Goal: Information Seeking & Learning: Check status

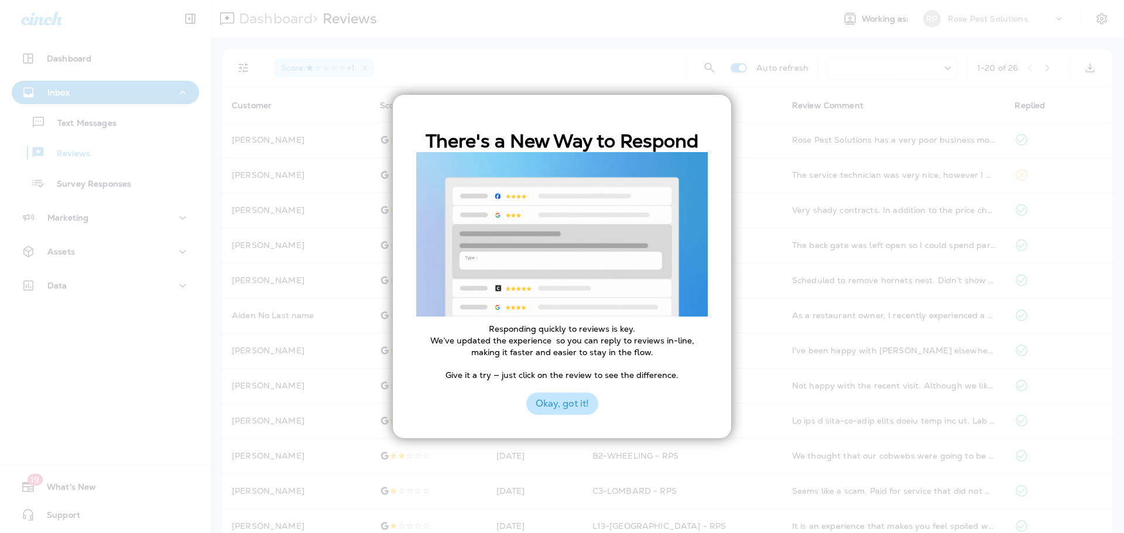
click at [577, 403] on button "Okay, got it!" at bounding box center [562, 404] width 72 height 22
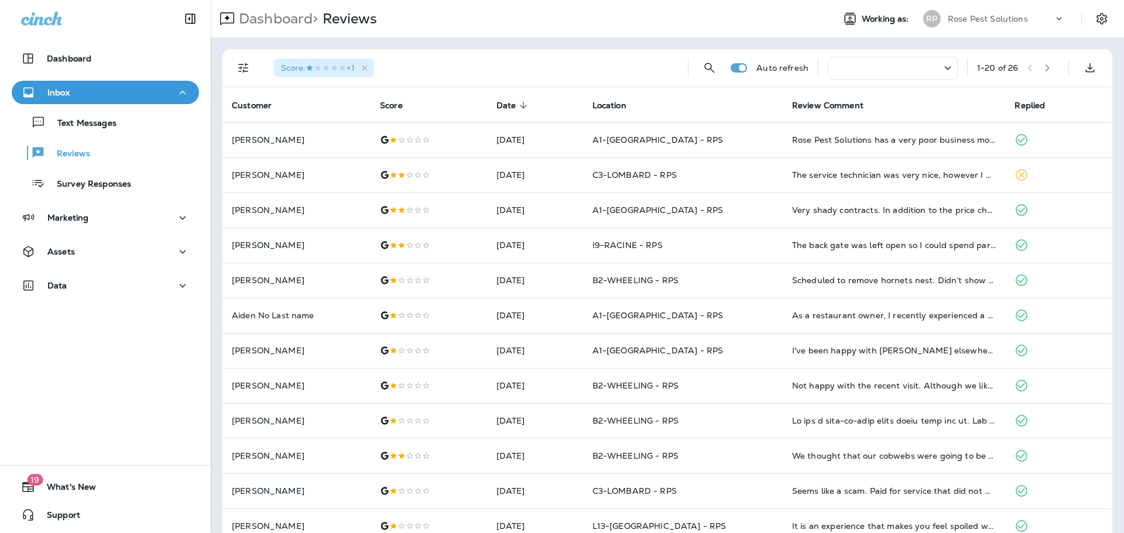
click at [344, 69] on span "Score : +1" at bounding box center [318, 68] width 74 height 11
click at [366, 66] on icon "button" at bounding box center [365, 68] width 10 height 10
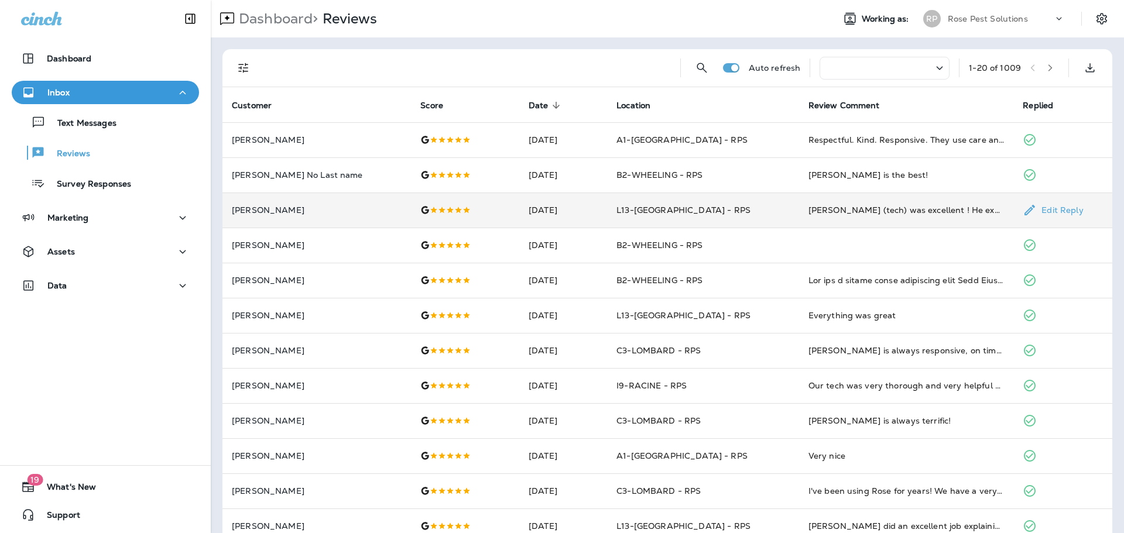
click at [584, 222] on td "[DATE]" at bounding box center [563, 210] width 88 height 35
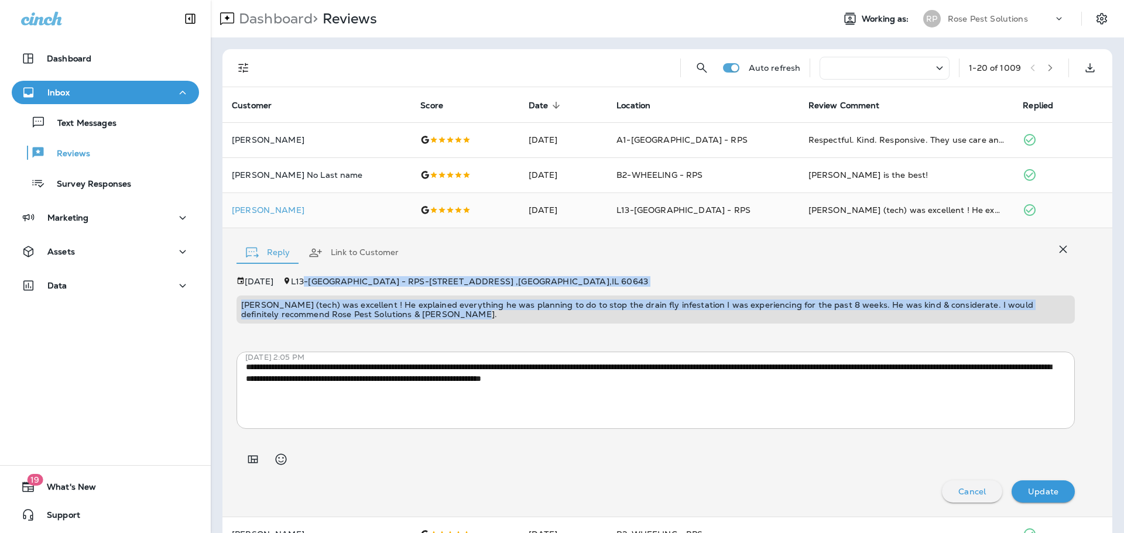
drag, startPoint x: 460, startPoint y: 317, endPoint x: 324, endPoint y: 280, distance: 140.9
click at [324, 280] on div "[DATE] L13-[GEOGRAPHIC_DATA] - RPS - [STREET_ADDRESS][PERSON_NAME] (tech) was e…" at bounding box center [656, 300] width 838 height 47
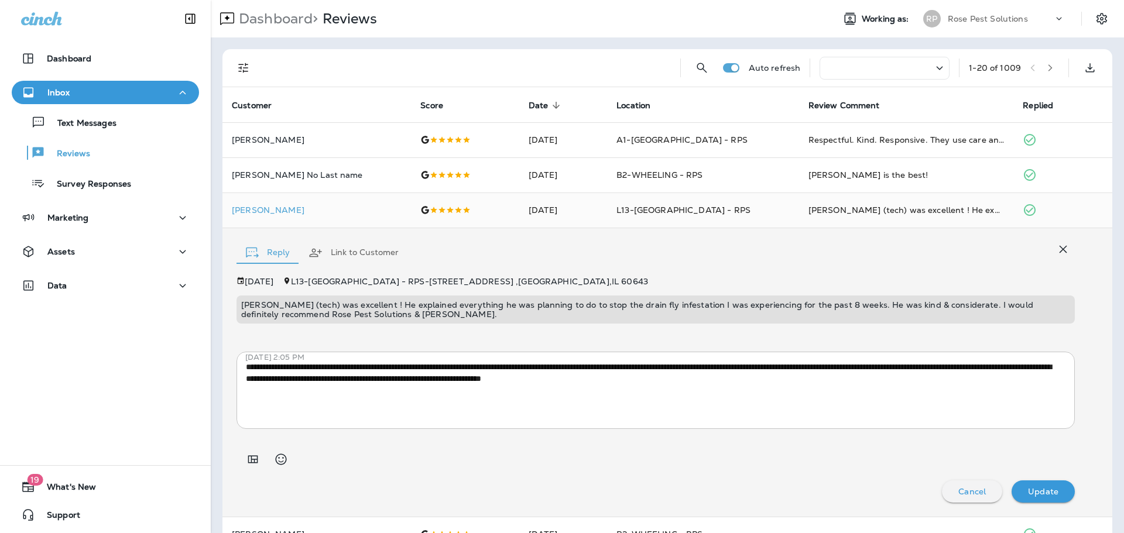
click at [554, 333] on div "**********" at bounding box center [656, 381] width 838 height 96
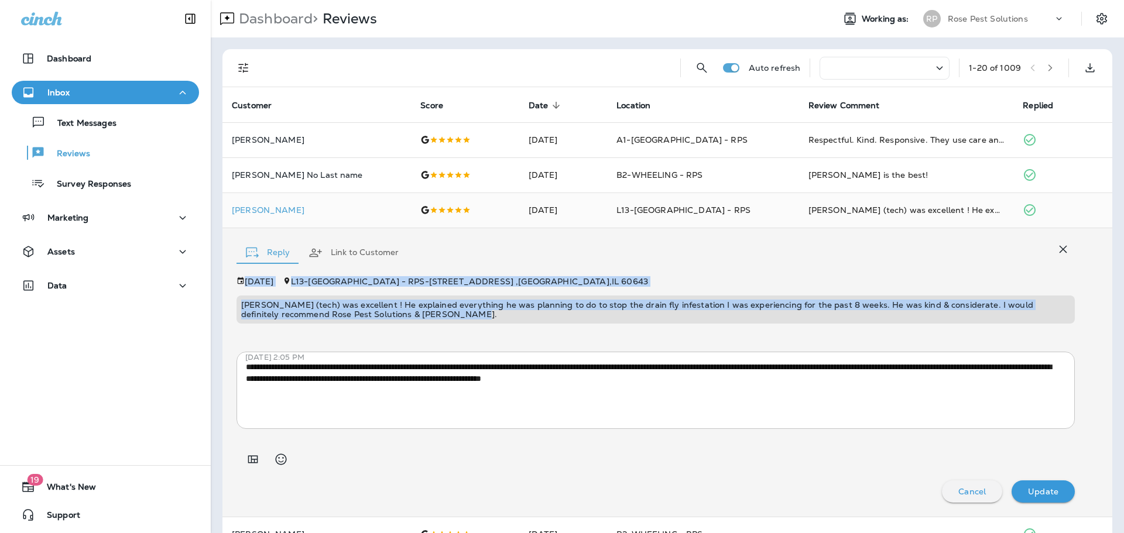
drag, startPoint x: 538, startPoint y: 325, endPoint x: 240, endPoint y: 275, distance: 302.3
click at [240, 275] on div "**********" at bounding box center [667, 372] width 890 height 289
copy div "[DATE] L13-[GEOGRAPHIC_DATA] - RPS - [STREET_ADDRESS][PERSON_NAME] (tech) was e…"
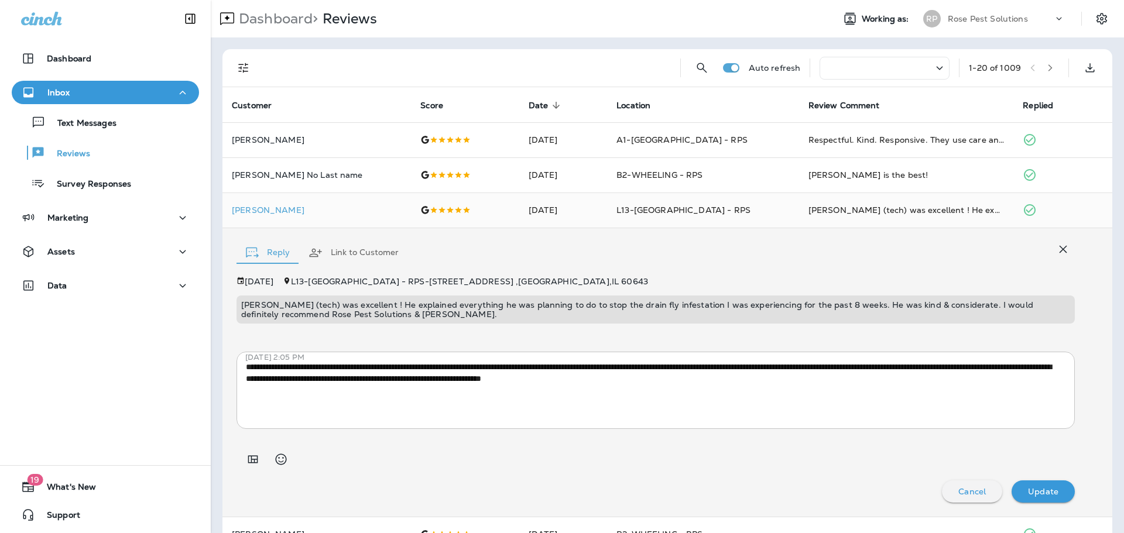
click at [471, 335] on div "**********" at bounding box center [656, 381] width 838 height 96
click at [268, 282] on p "[DATE]" at bounding box center [259, 281] width 29 height 9
click at [240, 287] on div "[DATE] L13-[GEOGRAPHIC_DATA] - RPS - [STREET_ADDRESS][PERSON_NAME] (tech) was e…" at bounding box center [656, 300] width 838 height 47
click at [531, 218] on td "[DATE]" at bounding box center [563, 210] width 88 height 35
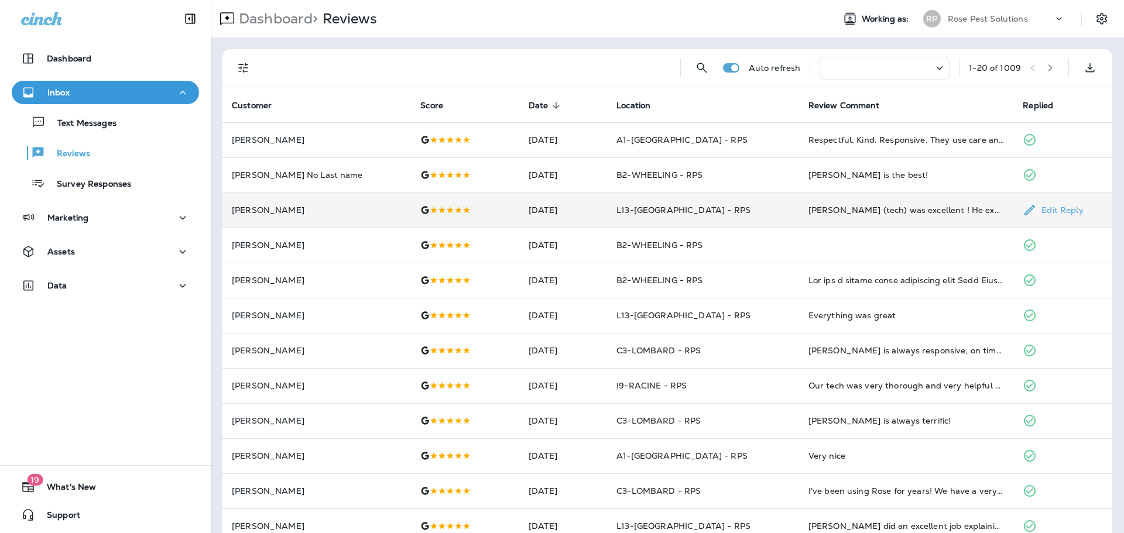
click at [531, 218] on td "[DATE]" at bounding box center [563, 210] width 88 height 35
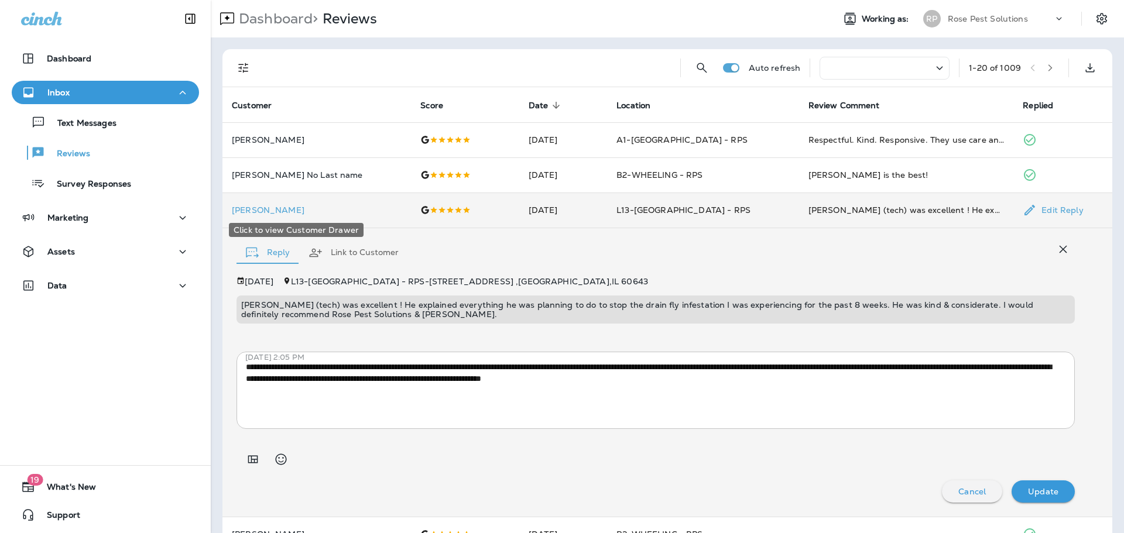
click at [265, 211] on p "[PERSON_NAME]" at bounding box center [317, 209] width 170 height 9
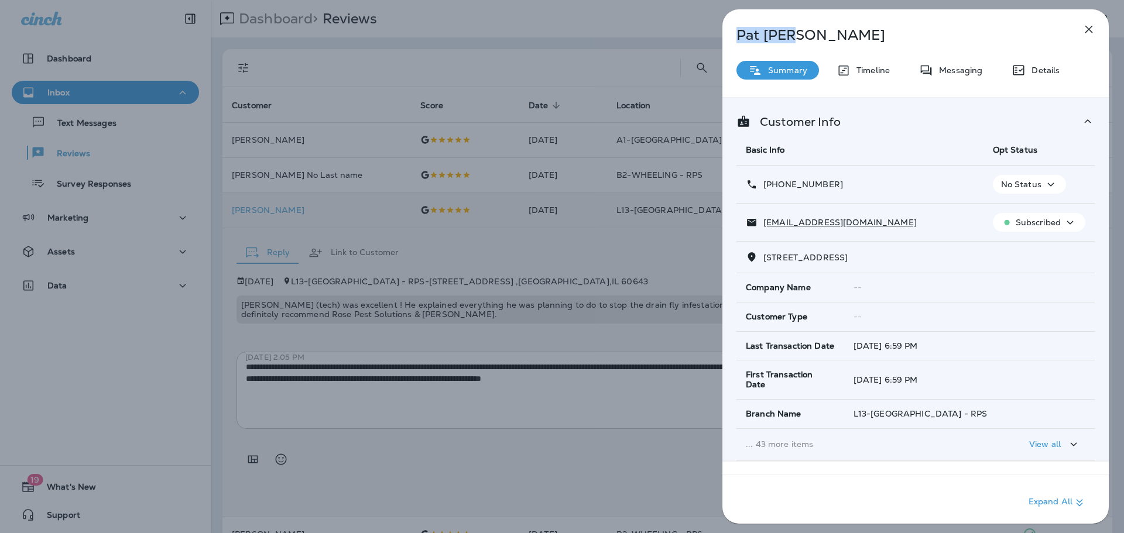
drag, startPoint x: 831, startPoint y: 39, endPoint x: 707, endPoint y: 33, distance: 124.2
click at [707, 33] on div "[PERSON_NAME] Summary Timeline Messaging Details Customer Info Basic Info Opt S…" at bounding box center [915, 266] width 417 height 533
copy p "[PERSON_NAME]"
click at [1077, 27] on div "[PERSON_NAME] Summary Timeline Messaging Details Customer Info Basic Info Opt S…" at bounding box center [915, 270] width 386 height 522
click at [1099, 40] on div "[PERSON_NAME] Summary Timeline Messaging Details Customer Info Basic Info Opt S…" at bounding box center [915, 270] width 386 height 522
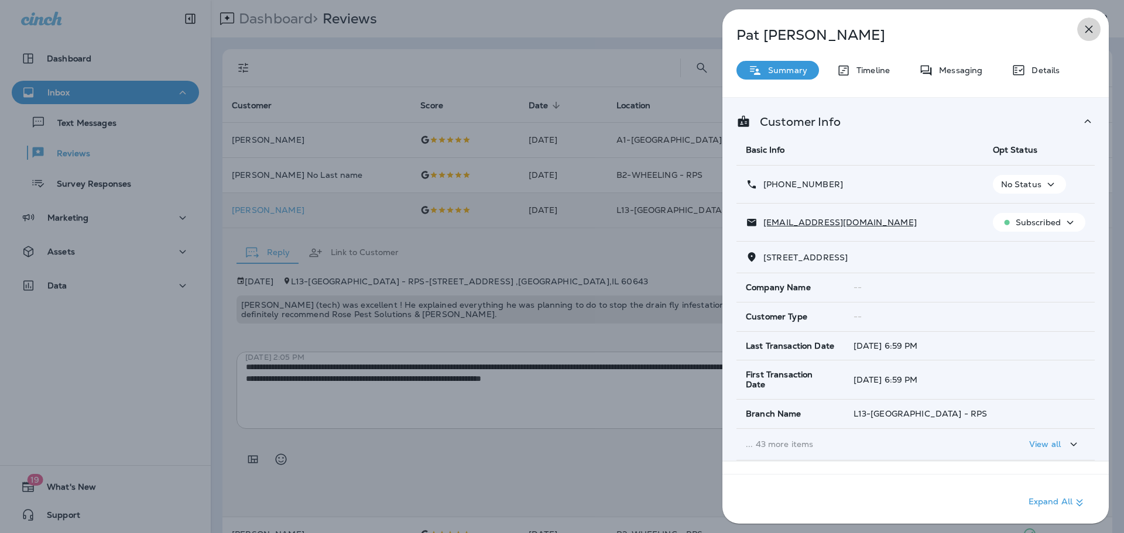
click at [1090, 28] on icon "button" at bounding box center [1089, 30] width 8 height 8
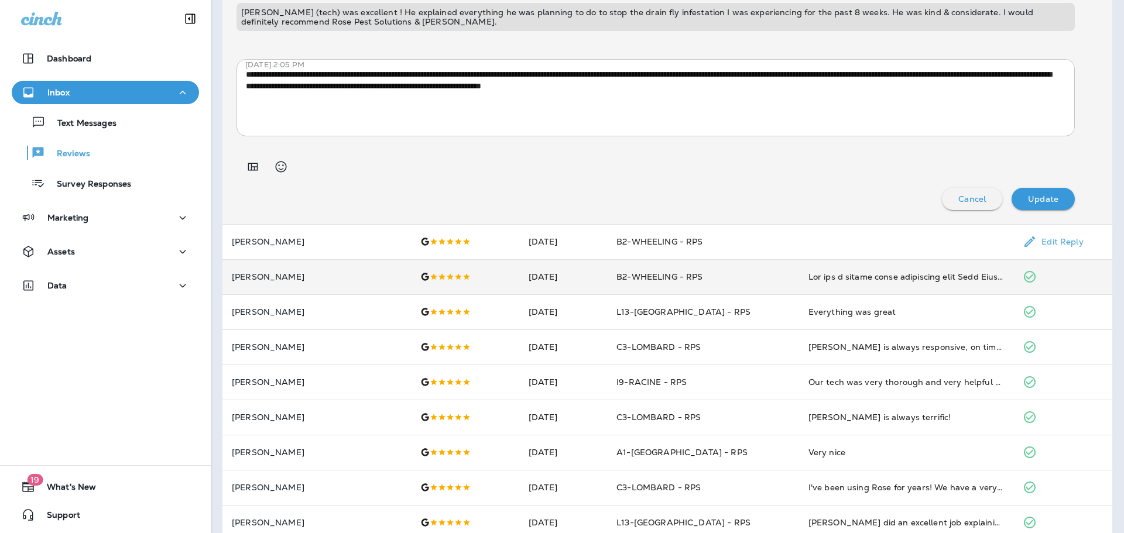
scroll to position [351, 0]
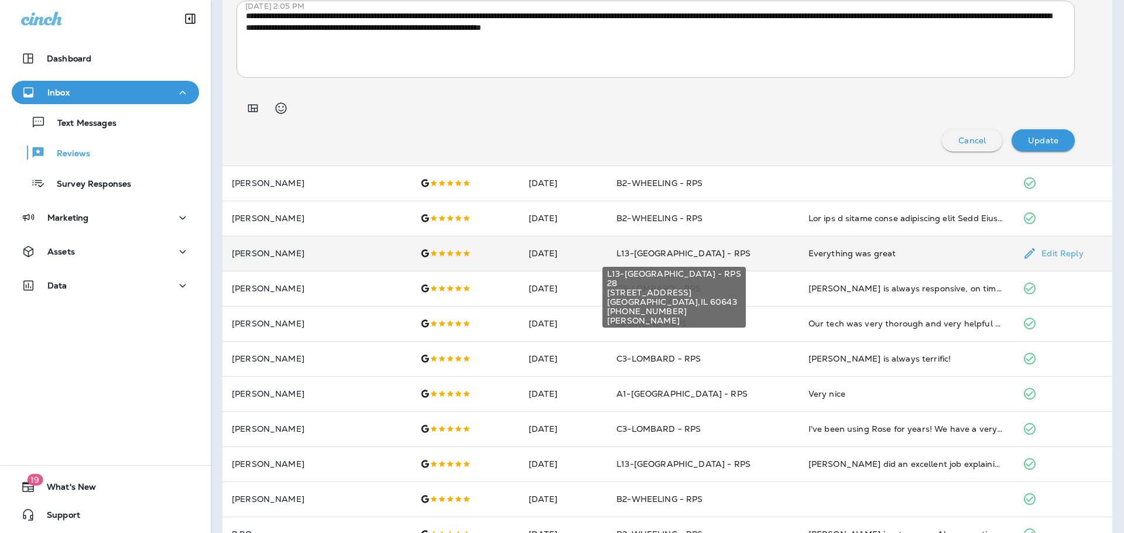
click at [661, 252] on span "L13-[GEOGRAPHIC_DATA] - RPS" at bounding box center [683, 253] width 134 height 11
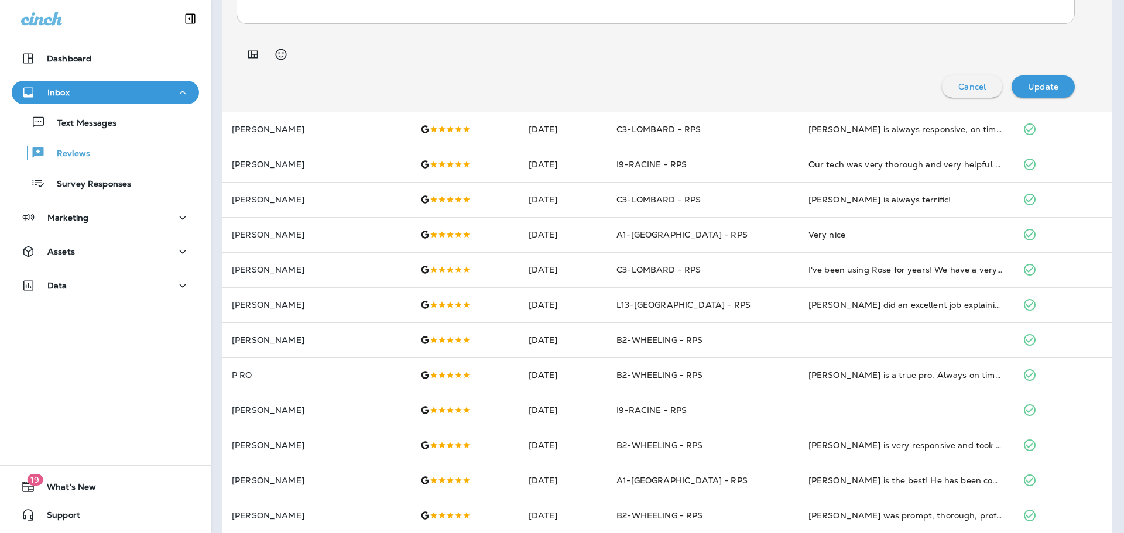
scroll to position [568, 0]
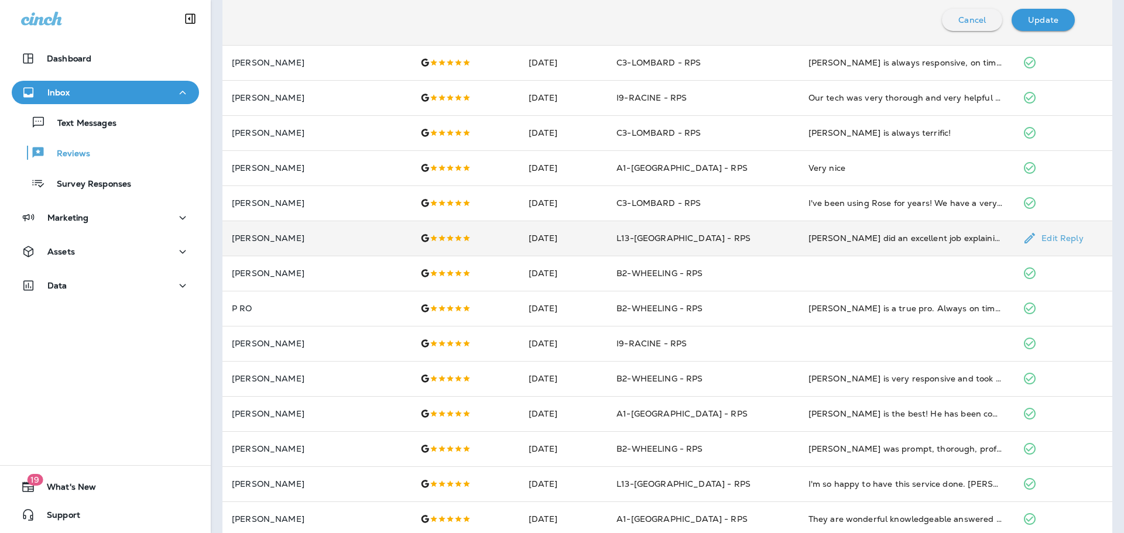
click at [641, 247] on td "L13-[GEOGRAPHIC_DATA] - RPS" at bounding box center [702, 238] width 191 height 35
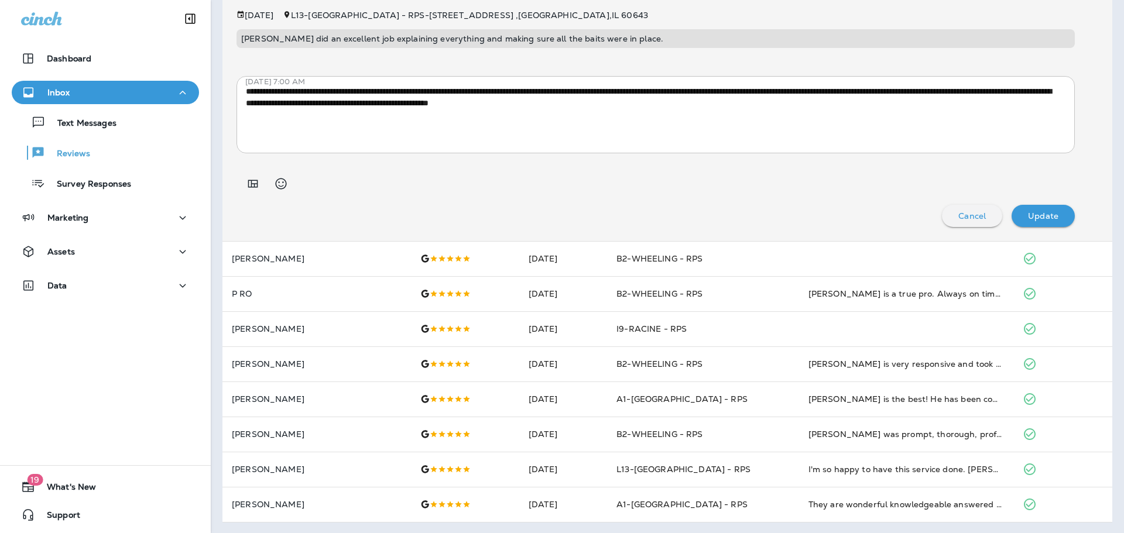
scroll to position [584, 0]
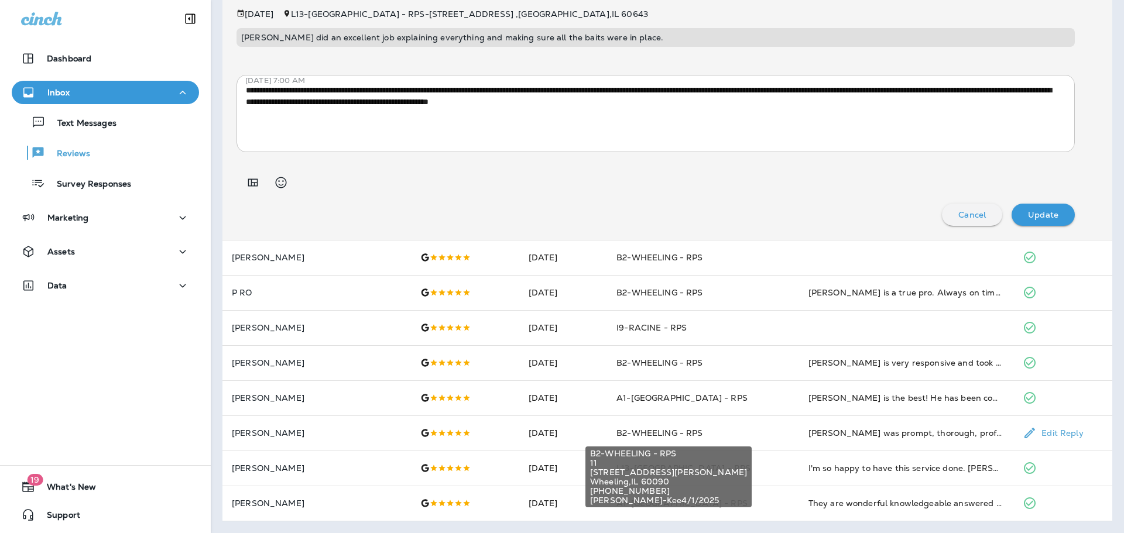
click at [636, 491] on span "[PHONE_NUMBER]" at bounding box center [668, 490] width 157 height 9
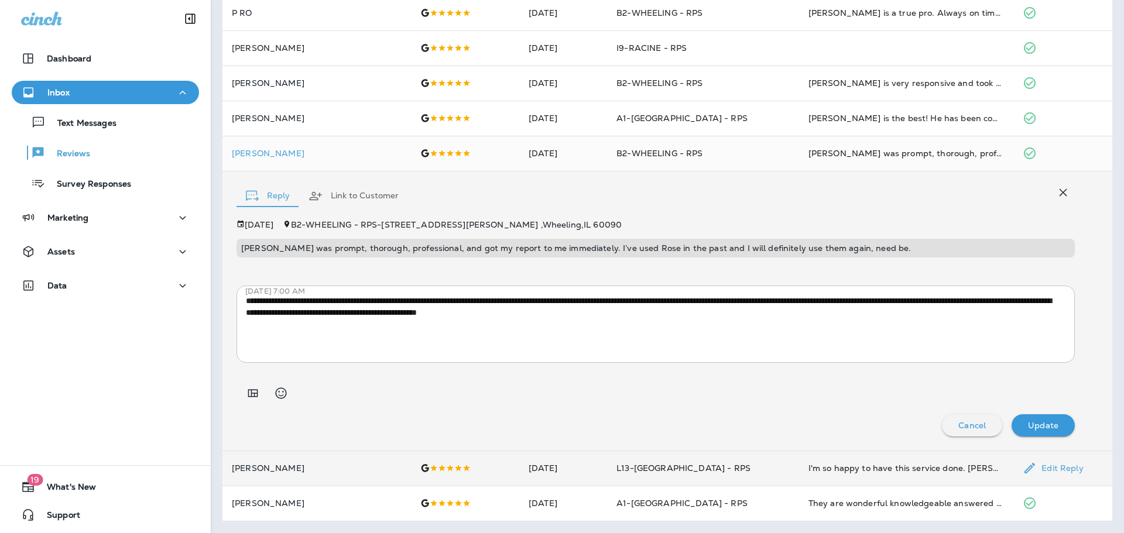
click at [595, 459] on td "[DATE]" at bounding box center [563, 468] width 88 height 35
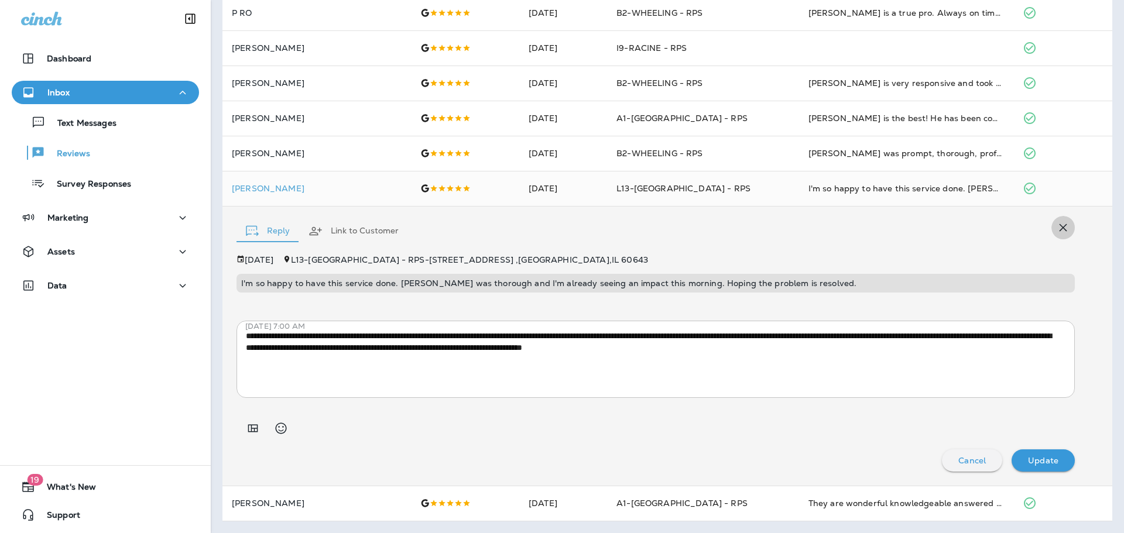
click at [1060, 231] on icon "button" at bounding box center [1064, 228] width 8 height 8
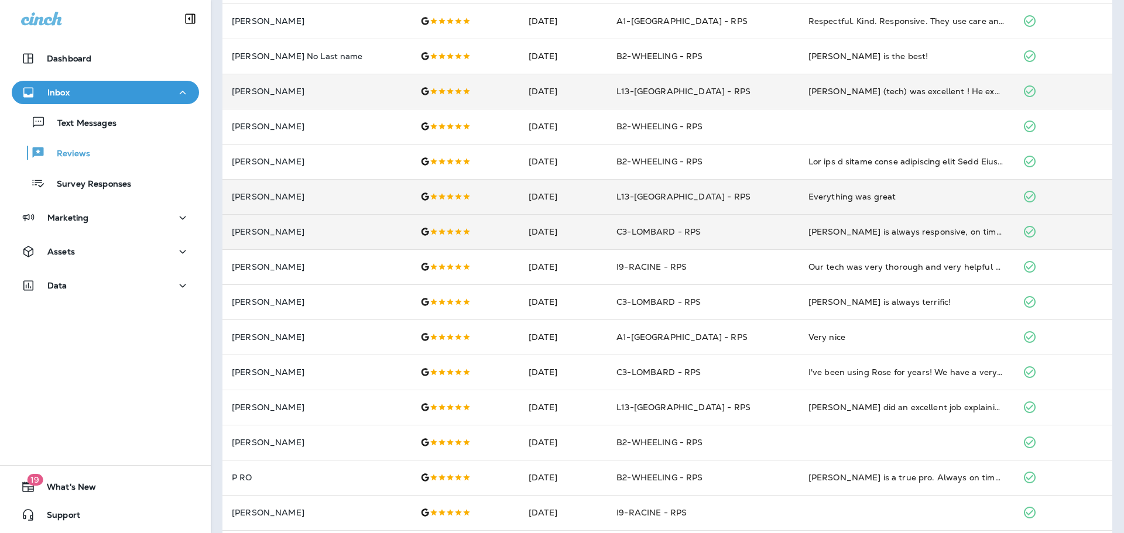
scroll to position [0, 0]
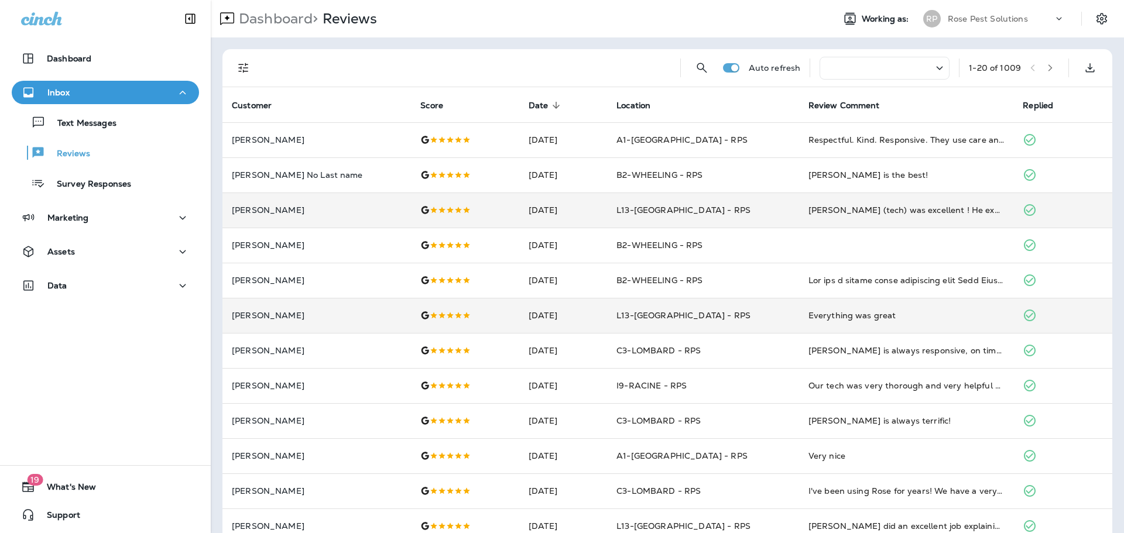
click at [1046, 71] on icon "button" at bounding box center [1050, 68] width 8 height 8
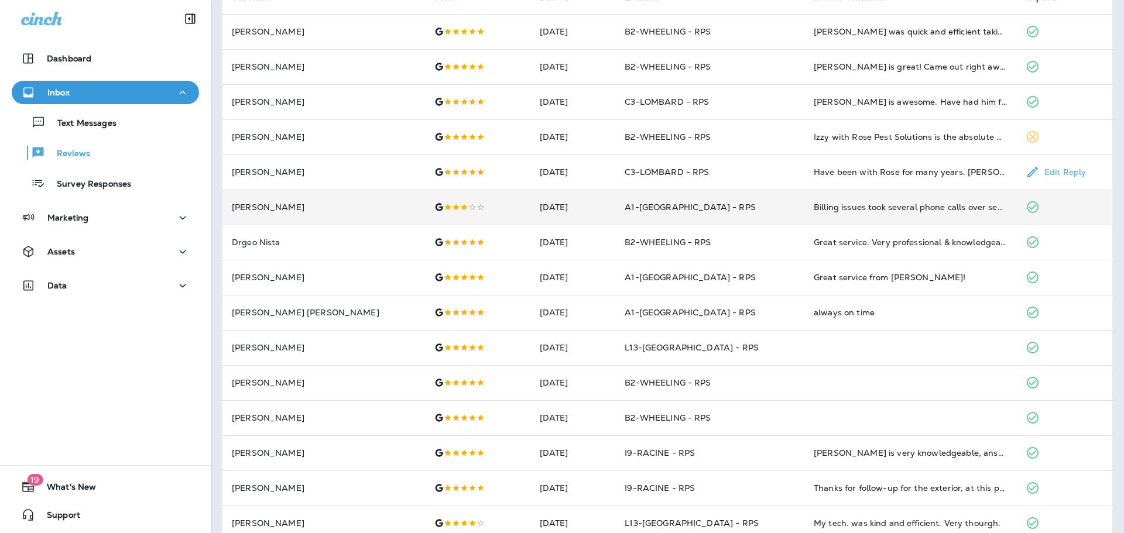
scroll to position [117, 0]
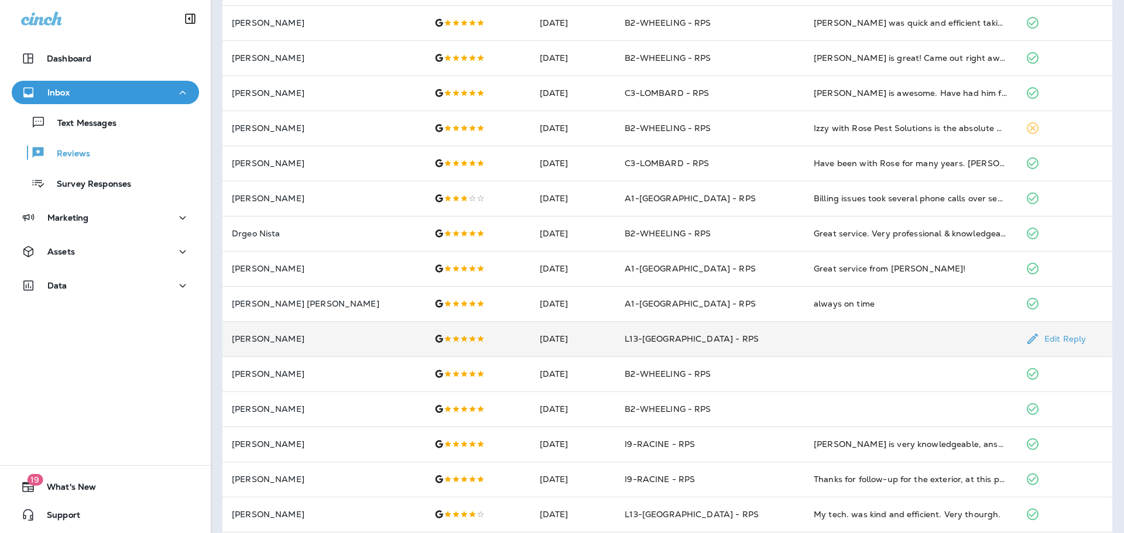
click at [581, 337] on td "[DATE]" at bounding box center [572, 338] width 85 height 35
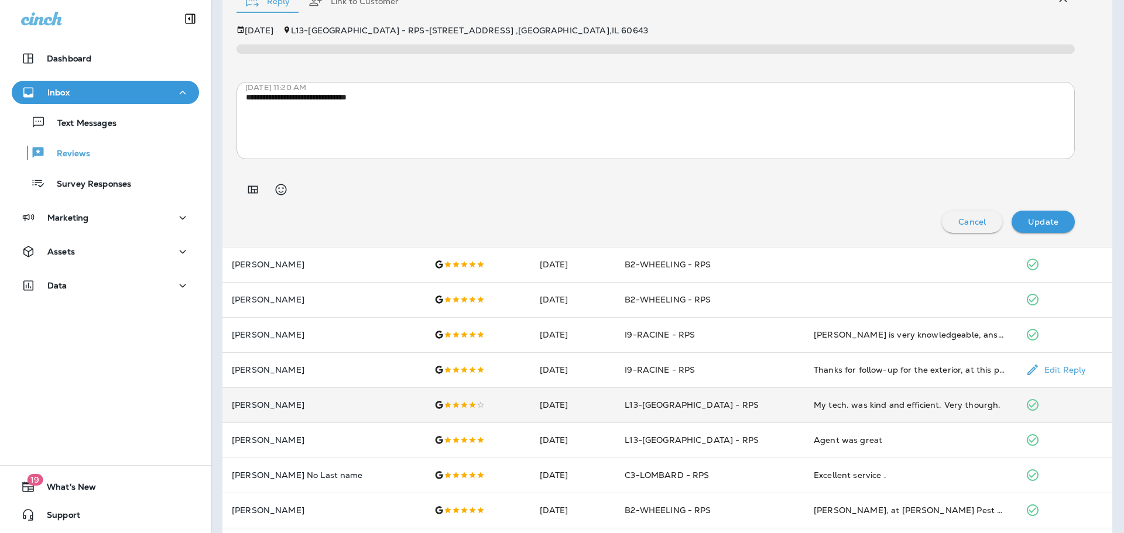
scroll to position [574, 0]
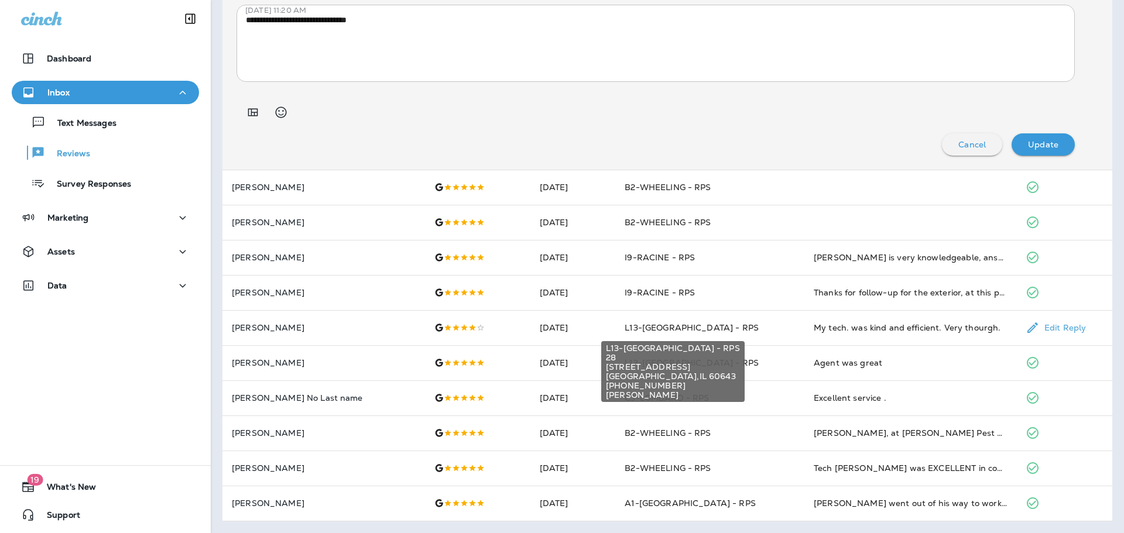
click at [676, 335] on div "L13-[GEOGRAPHIC_DATA] - RPS 28 [STREET_ADDRESS] [PHONE_NUMBER] [PERSON_NAME]" at bounding box center [673, 368] width 146 height 70
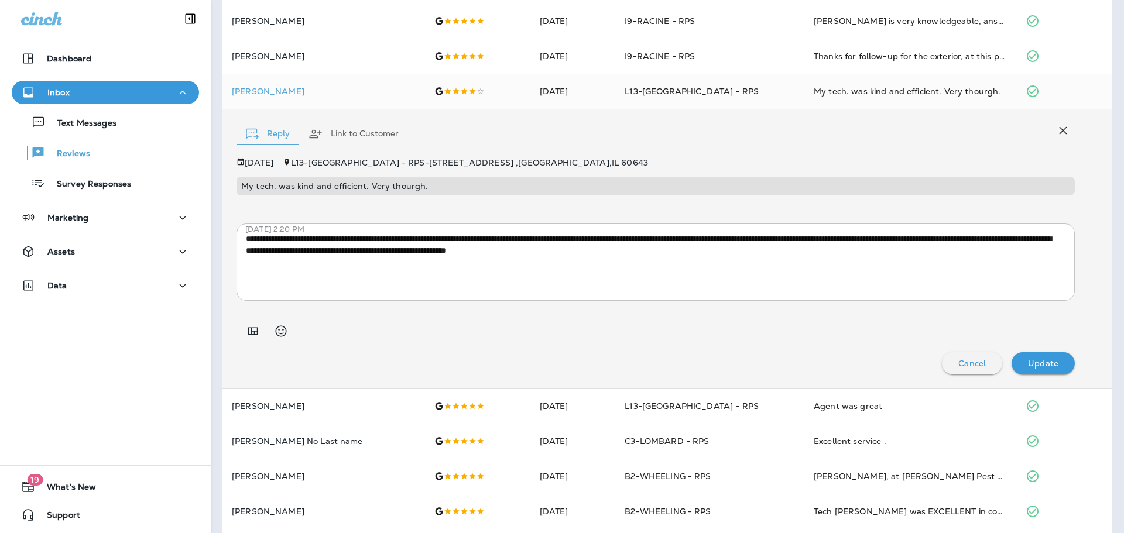
scroll to position [584, 0]
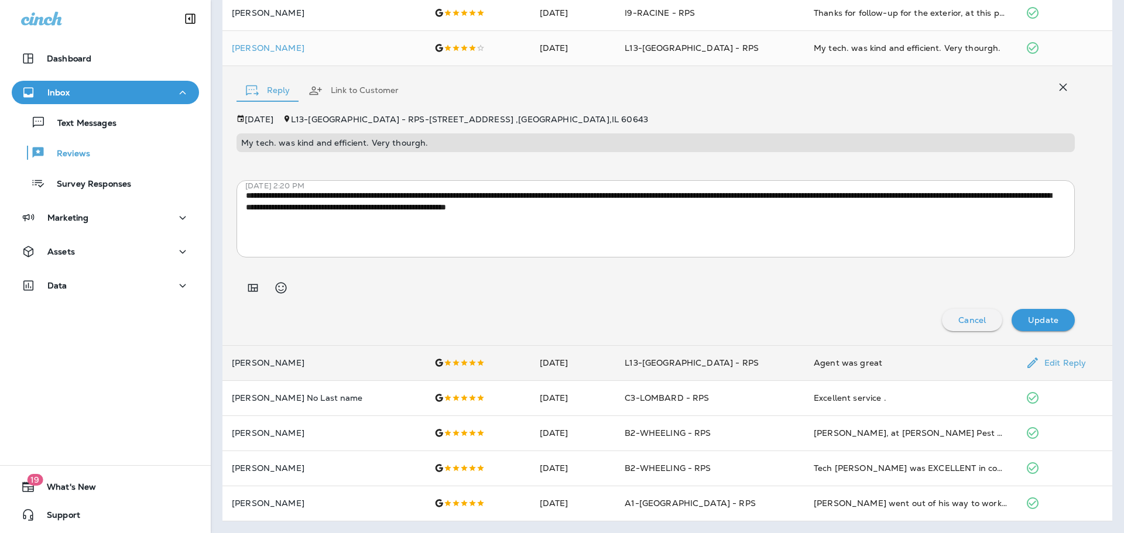
click at [676, 368] on td "L13-[GEOGRAPHIC_DATA] - RPS" at bounding box center [709, 362] width 189 height 35
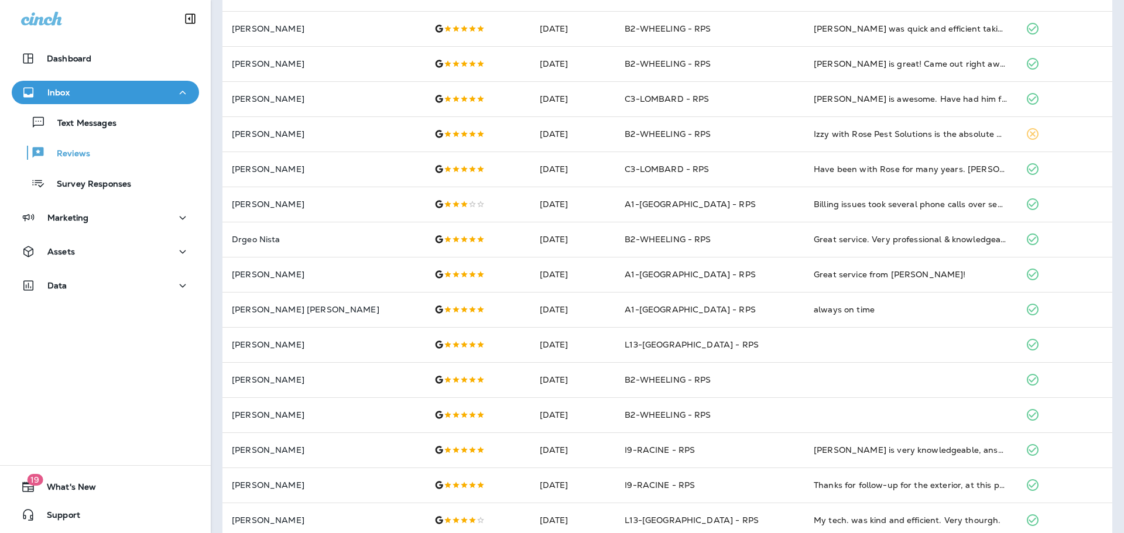
scroll to position [0, 0]
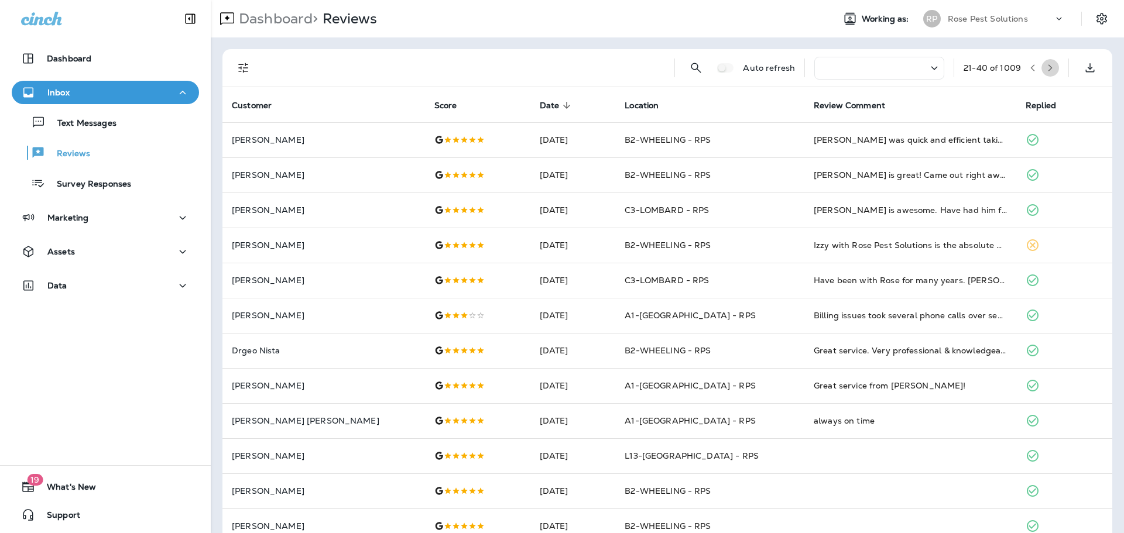
click at [1042, 62] on button "button" at bounding box center [1050, 68] width 18 height 18
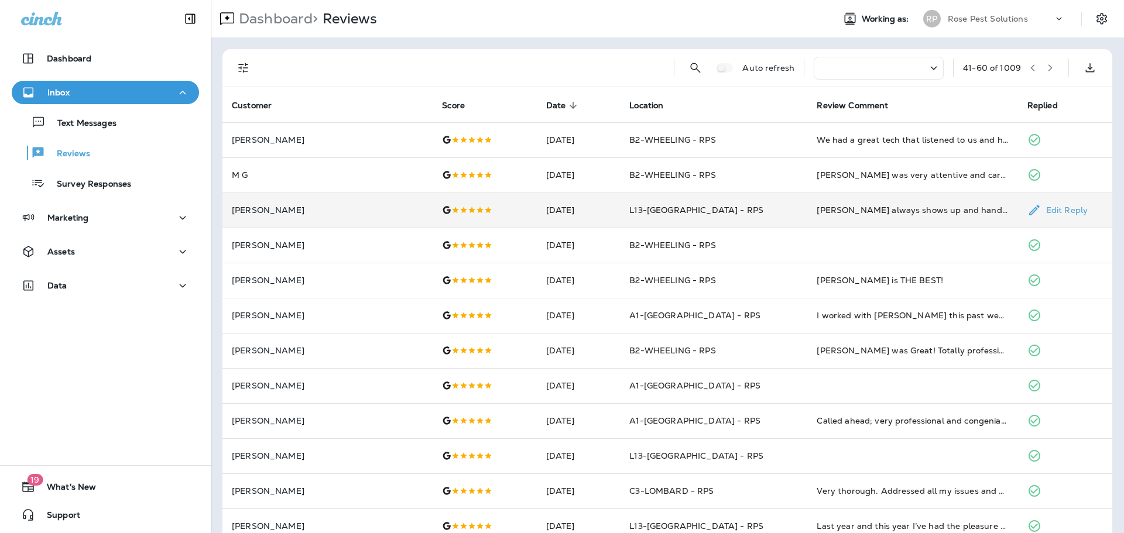
click at [542, 213] on td "[DATE]" at bounding box center [579, 210] width 84 height 35
